Goal: Check status: Check status

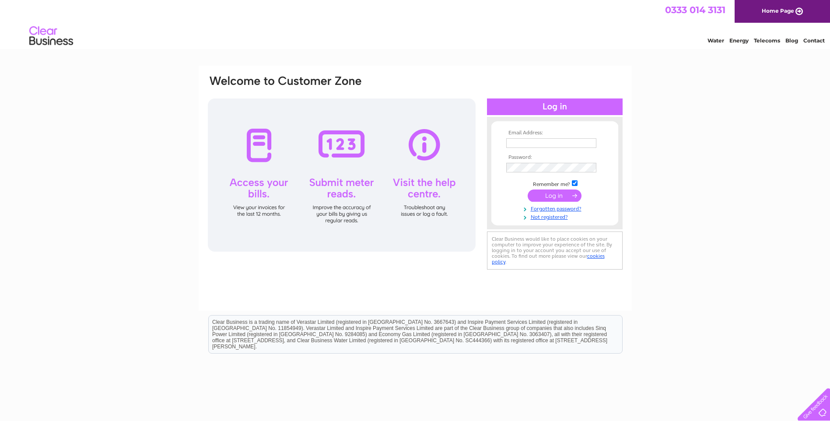
click at [562, 140] on input "text" at bounding box center [551, 143] width 90 height 10
type input "[EMAIL_ADDRESS][DOMAIN_NAME]"
click at [554, 196] on input "submit" at bounding box center [555, 196] width 54 height 12
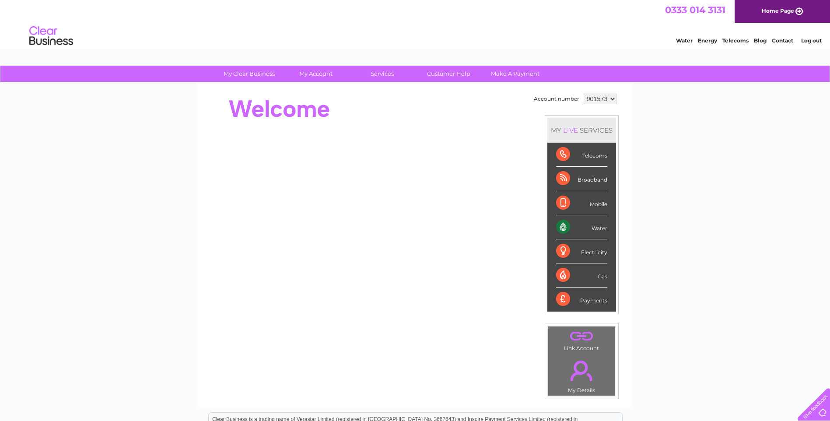
click at [605, 108] on td "Account number 901573 901574 901575 901576 901577 901579 901580 901581 901582 9…" at bounding box center [575, 245] width 87 height 308
click at [607, 99] on select "901573 901574 901575 901576 901577 901579 901580 901581 901582 901583 901584 90…" at bounding box center [600, 99] width 33 height 11
click at [763, 190] on div "My Clear Business Login Details My Details My Preferences Link Account My Accou…" at bounding box center [415, 312] width 830 height 492
